Goal: Transaction & Acquisition: Purchase product/service

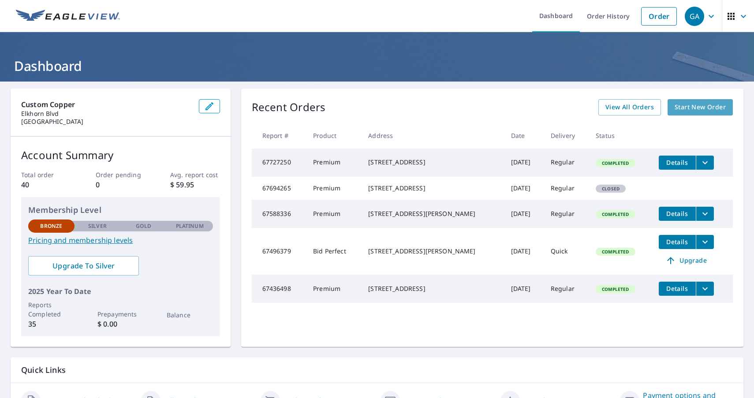
click at [682, 106] on span "Start New Order" at bounding box center [700, 107] width 51 height 11
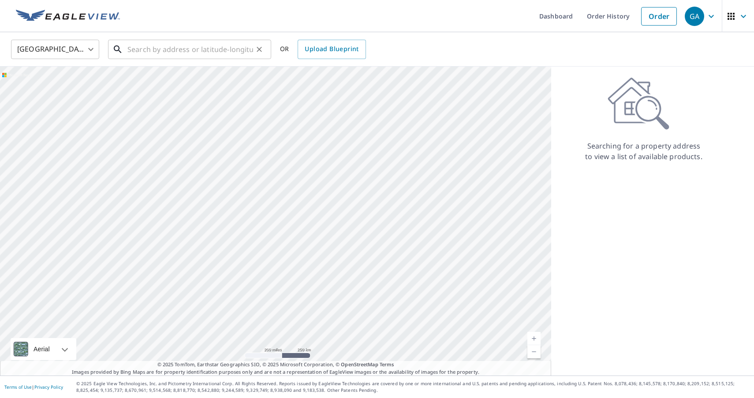
click at [179, 49] on input "text" at bounding box center [190, 49] width 126 height 25
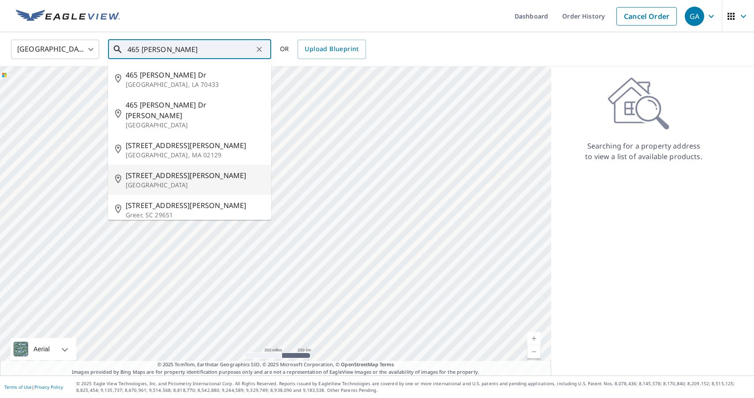
click at [153, 181] on p "[GEOGRAPHIC_DATA]" at bounding box center [195, 185] width 139 height 9
type input "[STREET_ADDRESS][PERSON_NAME]"
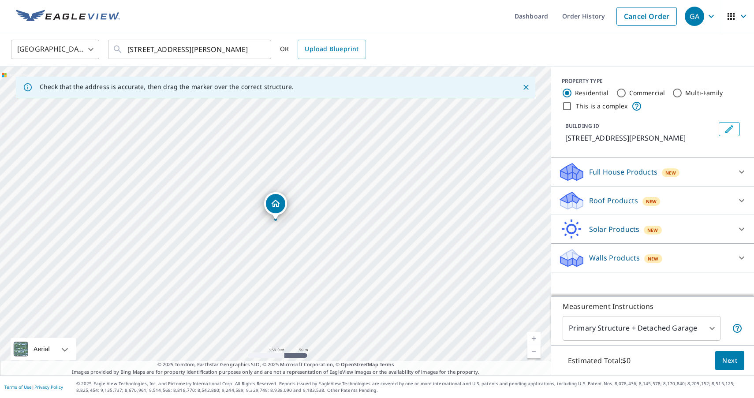
click at [532, 336] on link "Current Level 17, Zoom In" at bounding box center [534, 338] width 13 height 13
click at [532, 336] on link "Current Level 18, Zoom In" at bounding box center [534, 338] width 13 height 13
click at [532, 336] on link "Current Level 19, Zoom In" at bounding box center [534, 338] width 13 height 13
click at [600, 206] on p "Roof Products" at bounding box center [613, 200] width 49 height 11
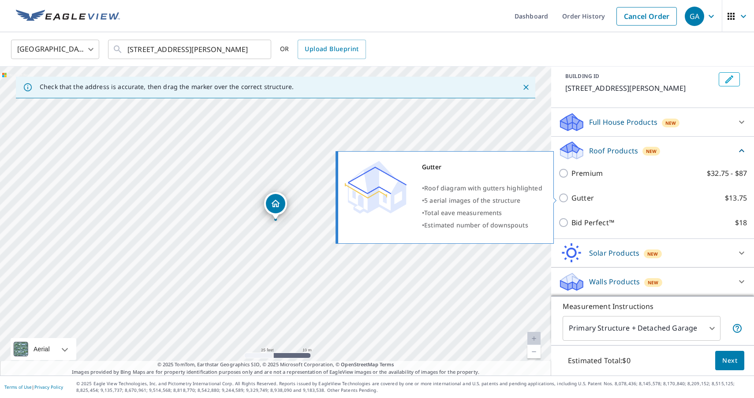
scroll to position [60, 0]
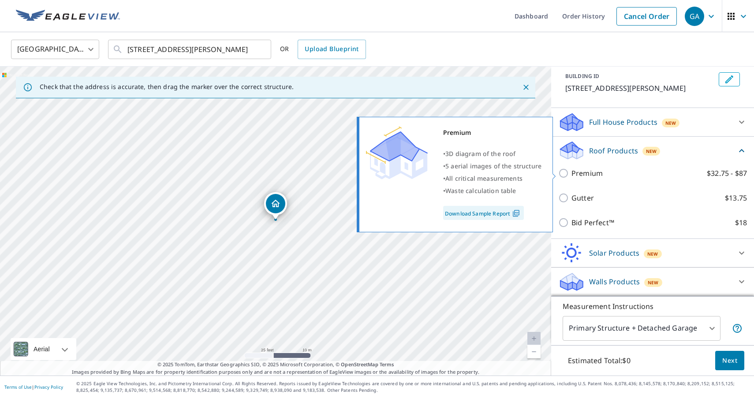
click at [564, 172] on input "Premium $32.75 - $87" at bounding box center [564, 173] width 13 height 11
checkbox input "true"
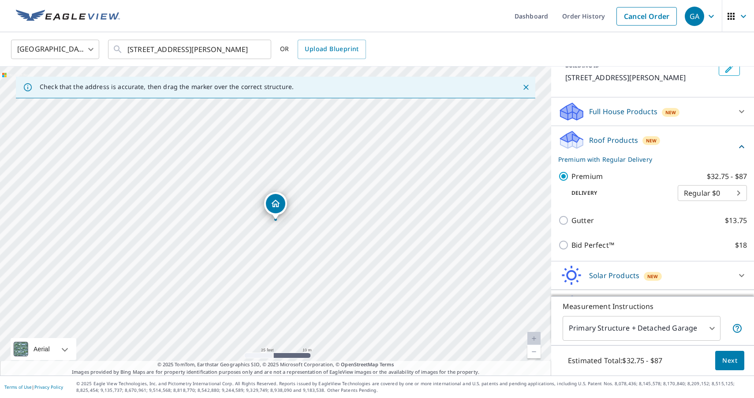
click at [728, 359] on span "Next" at bounding box center [730, 361] width 15 height 11
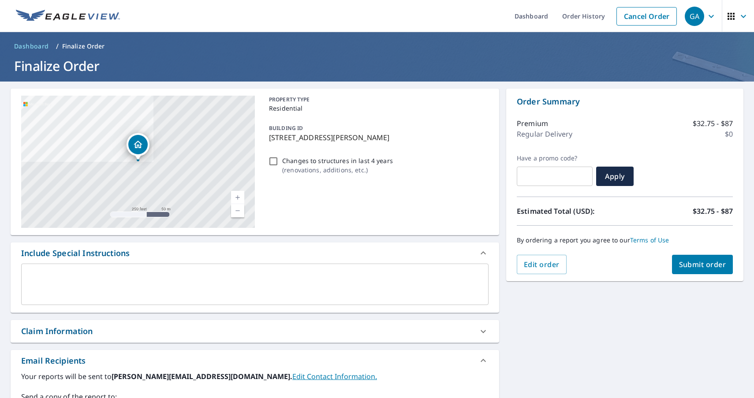
click at [694, 265] on span "Submit order" at bounding box center [702, 265] width 47 height 10
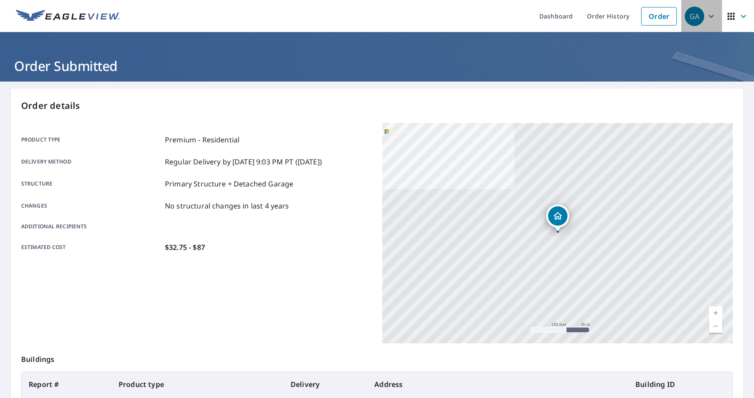
click at [711, 15] on icon "button" at bounding box center [711, 16] width 11 height 11
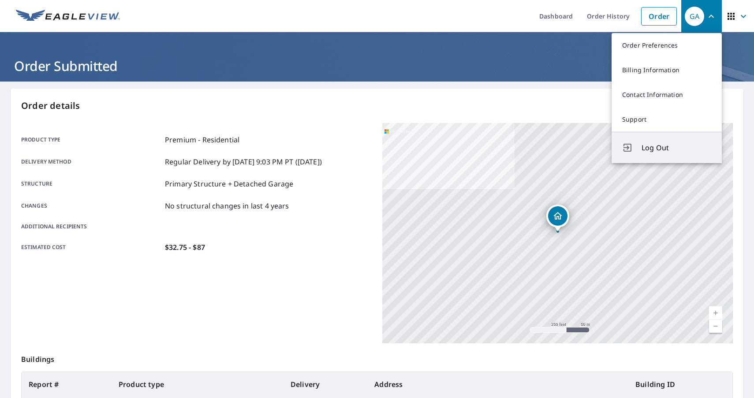
click at [651, 149] on span "Log Out" at bounding box center [677, 147] width 70 height 11
